Goal: Communication & Community: Answer question/provide support

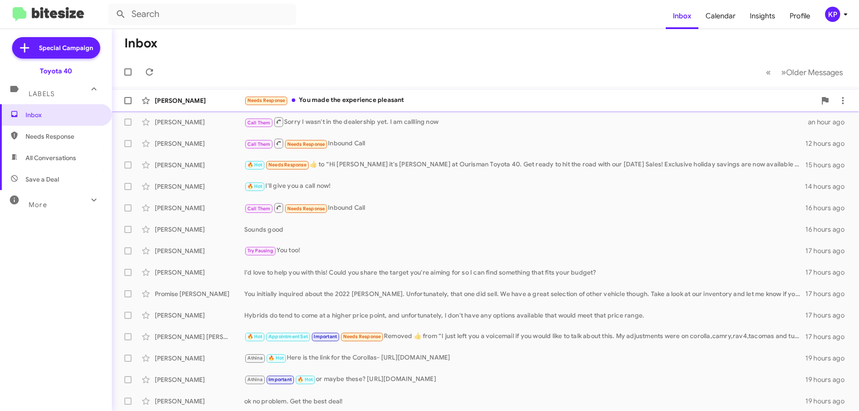
click at [206, 102] on div "[PERSON_NAME]" at bounding box center [199, 100] width 89 height 9
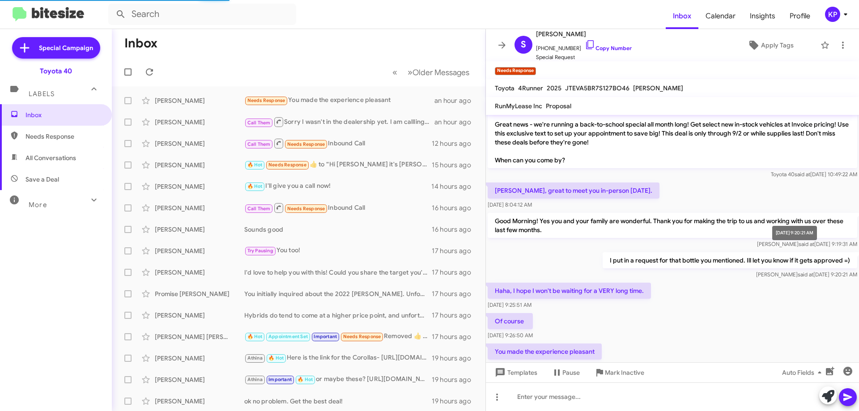
scroll to position [139, 0]
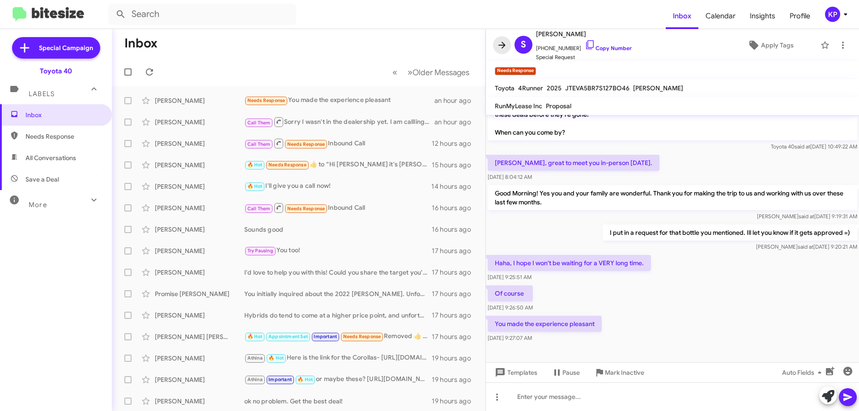
click at [497, 45] on icon at bounding box center [501, 45] width 11 height 11
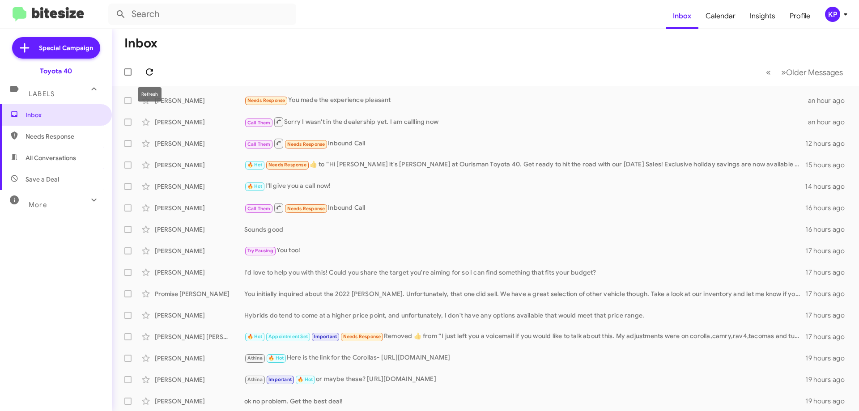
click at [149, 75] on icon at bounding box center [149, 71] width 7 height 7
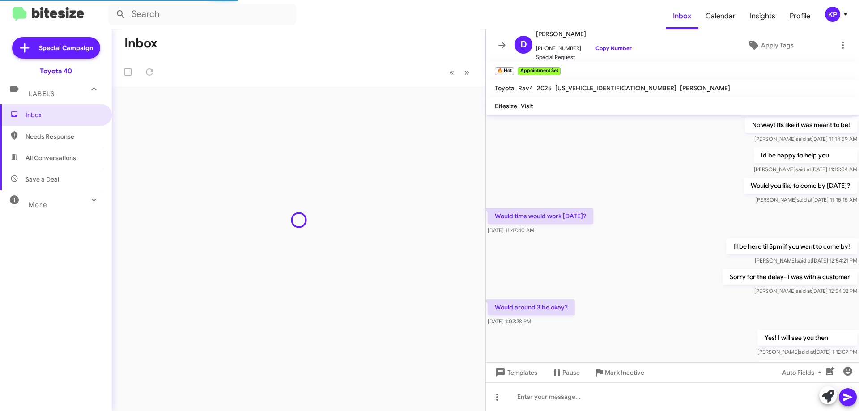
scroll to position [857, 0]
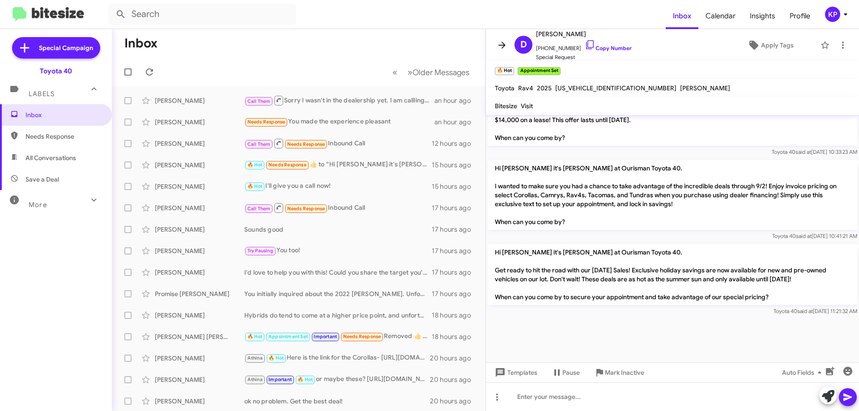
click at [501, 45] on icon at bounding box center [501, 45] width 7 height 7
